Goal: Transaction & Acquisition: Obtain resource

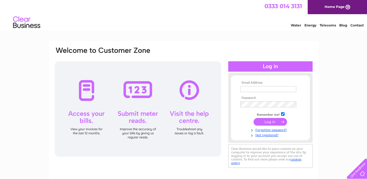
type input "[EMAIL_ADDRESS][DOMAIN_NAME]"
click at [273, 122] on input "submit" at bounding box center [270, 122] width 33 height 8
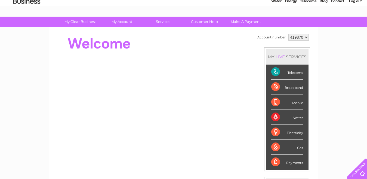
scroll to position [36, 0]
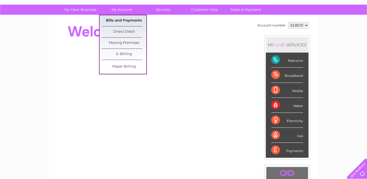
click at [120, 18] on link "Bills and Payments" at bounding box center [124, 20] width 45 height 11
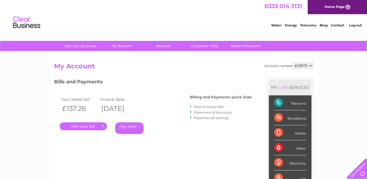
scroll to position [36, 0]
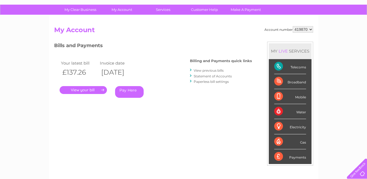
click at [82, 88] on link "." at bounding box center [83, 90] width 47 height 8
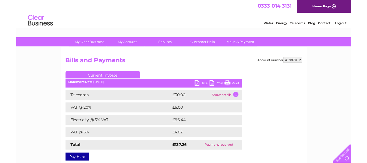
scroll to position [36, 0]
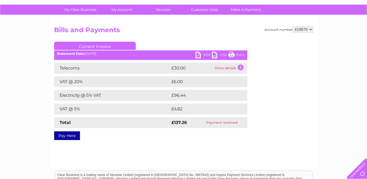
click at [199, 54] on link "PDF" at bounding box center [204, 56] width 16 height 8
